Goal: Transaction & Acquisition: Download file/media

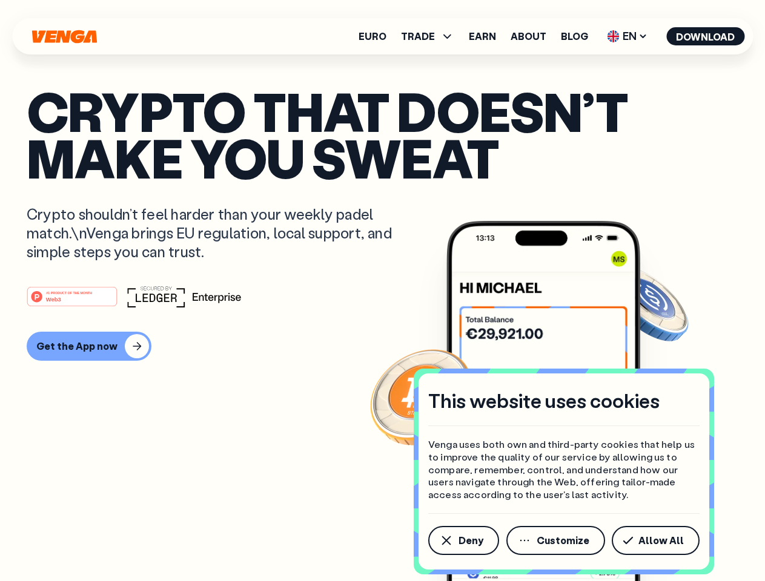
click at [382, 291] on div "#1 PRODUCT OF THE MONTH Web3" at bounding box center [383, 297] width 712 height 22
click at [463, 541] on span "Deny" at bounding box center [470, 541] width 25 height 10
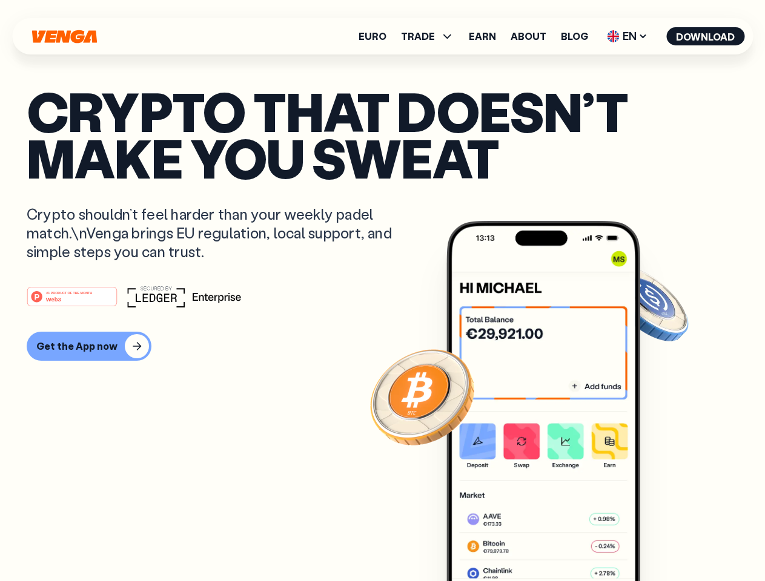
click at [557, 541] on img at bounding box center [543, 424] width 194 height 406
click at [658, 541] on article "Crypto that doesn’t make you sweat Crypto shouldn’t feel harder than your weekl…" at bounding box center [383, 315] width 712 height 454
click at [431, 36] on span "TRADE" at bounding box center [418, 36] width 34 height 10
click at [627, 36] on span "EN" at bounding box center [627, 36] width 49 height 19
click at [706, 36] on button "Download" at bounding box center [705, 36] width 78 height 18
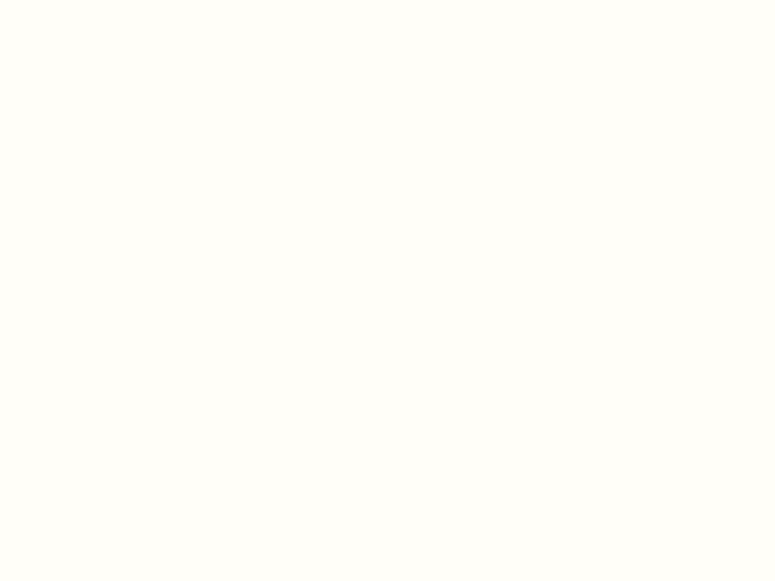
click at [382, 0] on html "This website uses cookies Venga uses both own and third-party cookies that help…" at bounding box center [387, 0] width 775 height 0
click at [87, 0] on html "This website uses cookies Venga uses both own and third-party cookies that help…" at bounding box center [387, 0] width 775 height 0
click at [74, 0] on html "This website uses cookies Venga uses both own and third-party cookies that help…" at bounding box center [387, 0] width 775 height 0
